Goal: Navigation & Orientation: Understand site structure

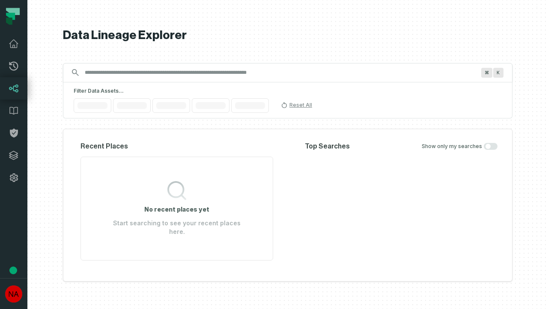
click at [14, 155] on icon at bounding box center [13, 155] width 9 height 9
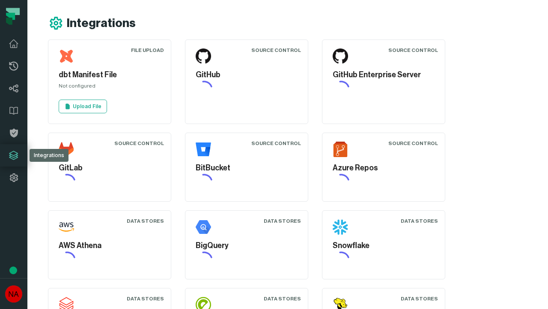
click at [14, 177] on icon at bounding box center [14, 177] width 10 height 10
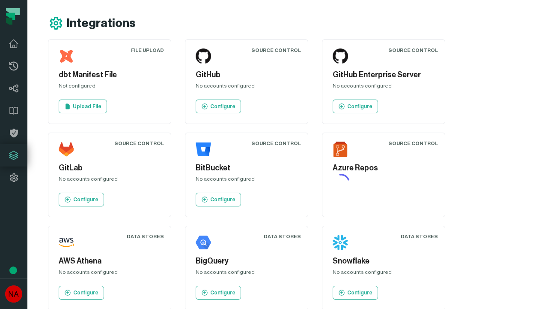
click at [14, 66] on icon at bounding box center [13, 66] width 9 height 9
